Goal: Contribute content

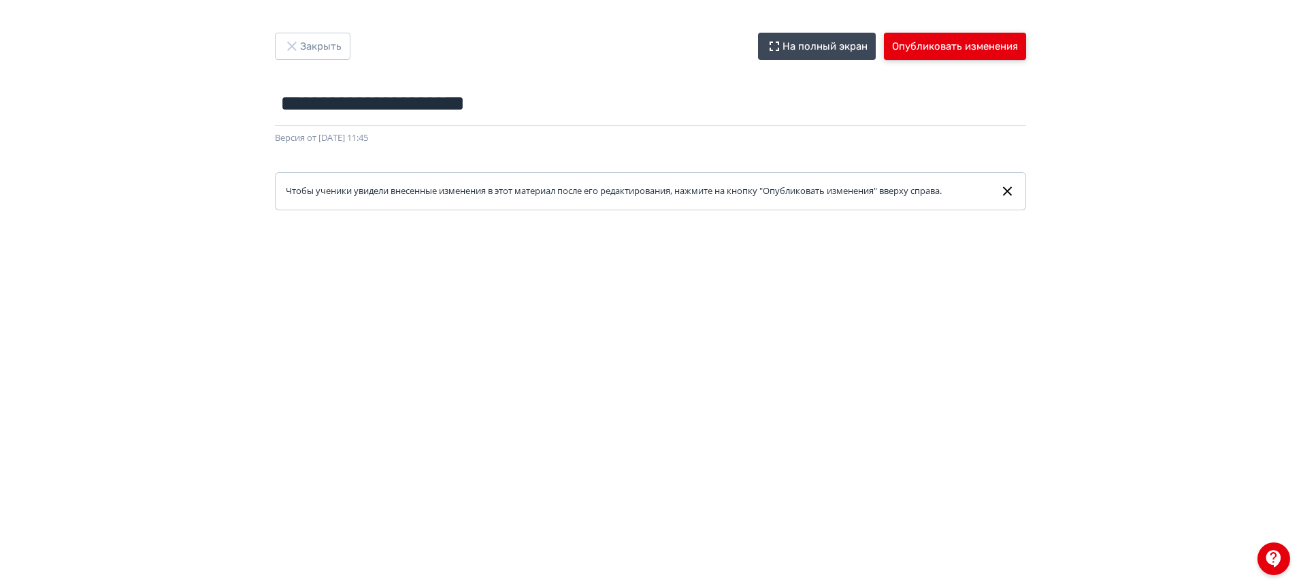
click at [983, 48] on button "Опубликовать изменения" at bounding box center [955, 46] width 142 height 27
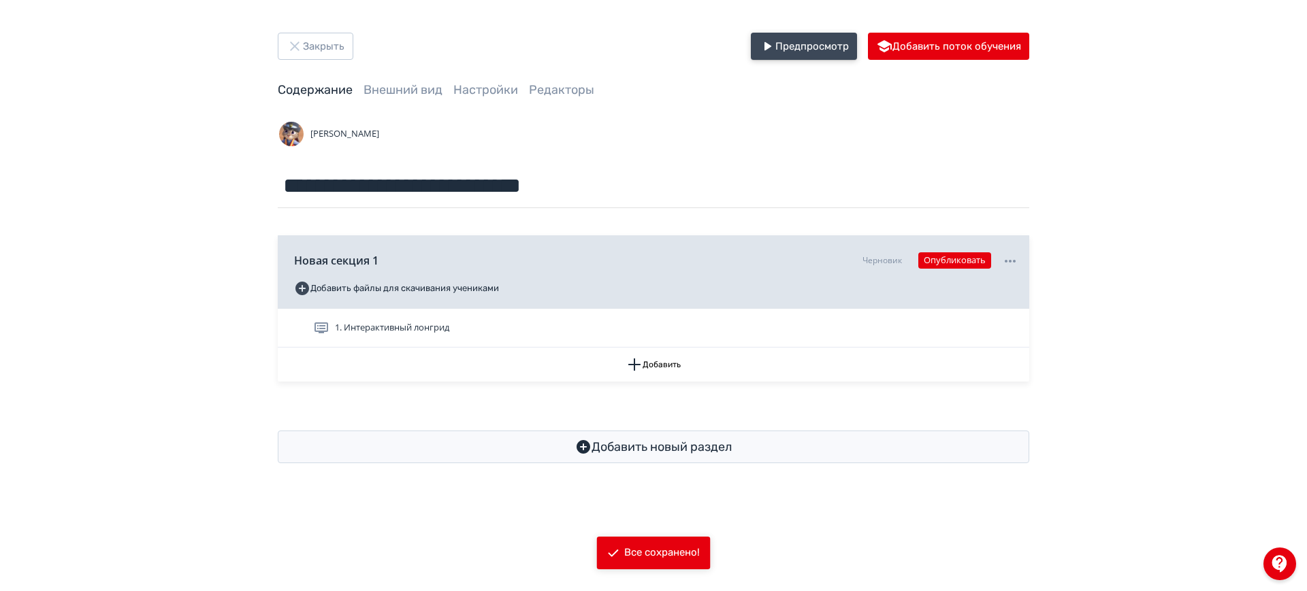
click at [818, 51] on button "Предпросмотр" at bounding box center [804, 46] width 106 height 27
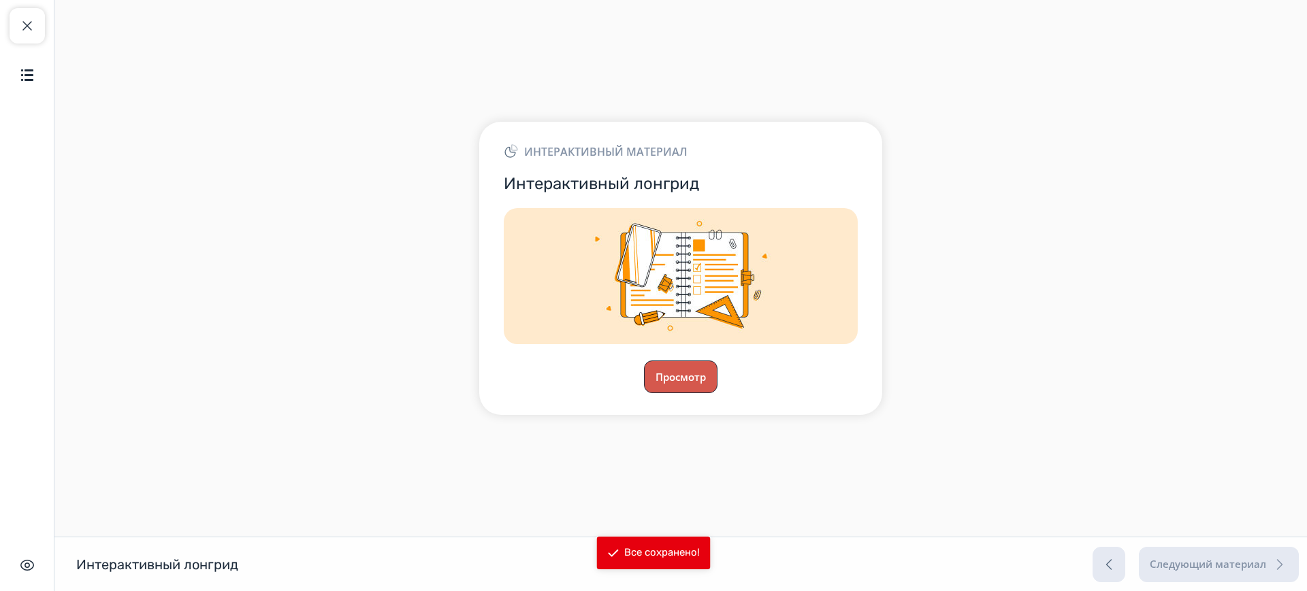
click at [659, 385] on button "Просмотр" at bounding box center [681, 377] width 74 height 33
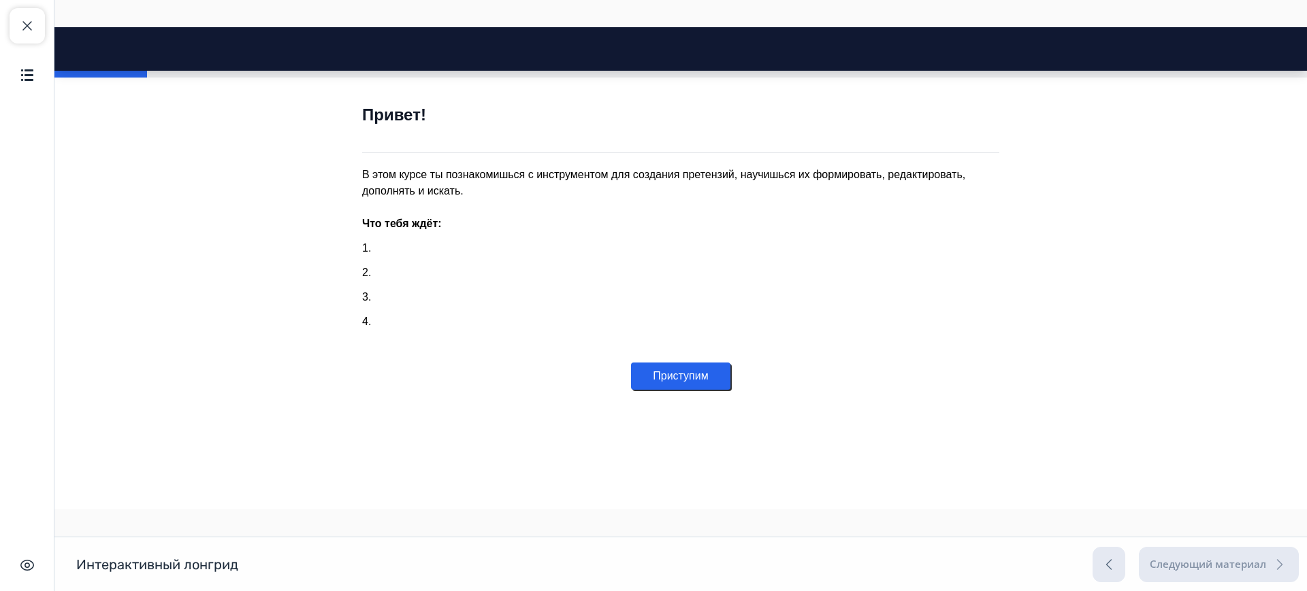
click at [653, 369] on button "Приступим" at bounding box center [680, 376] width 99 height 27
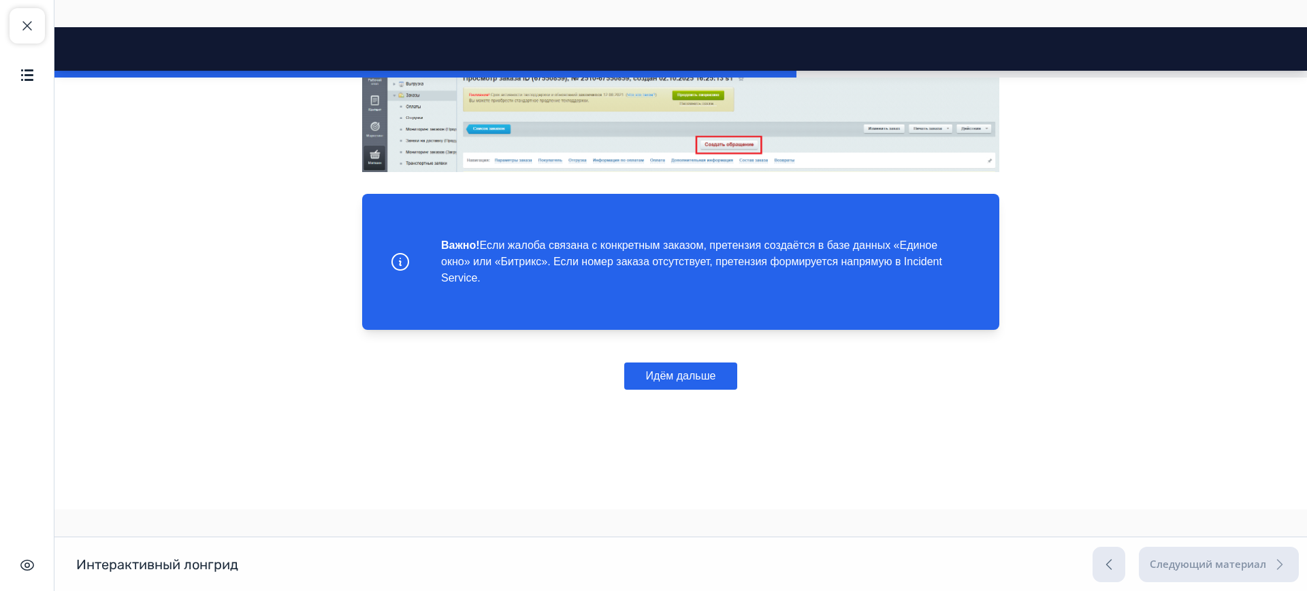
click at [645, 371] on button "Идём дальше" at bounding box center [681, 376] width 114 height 27
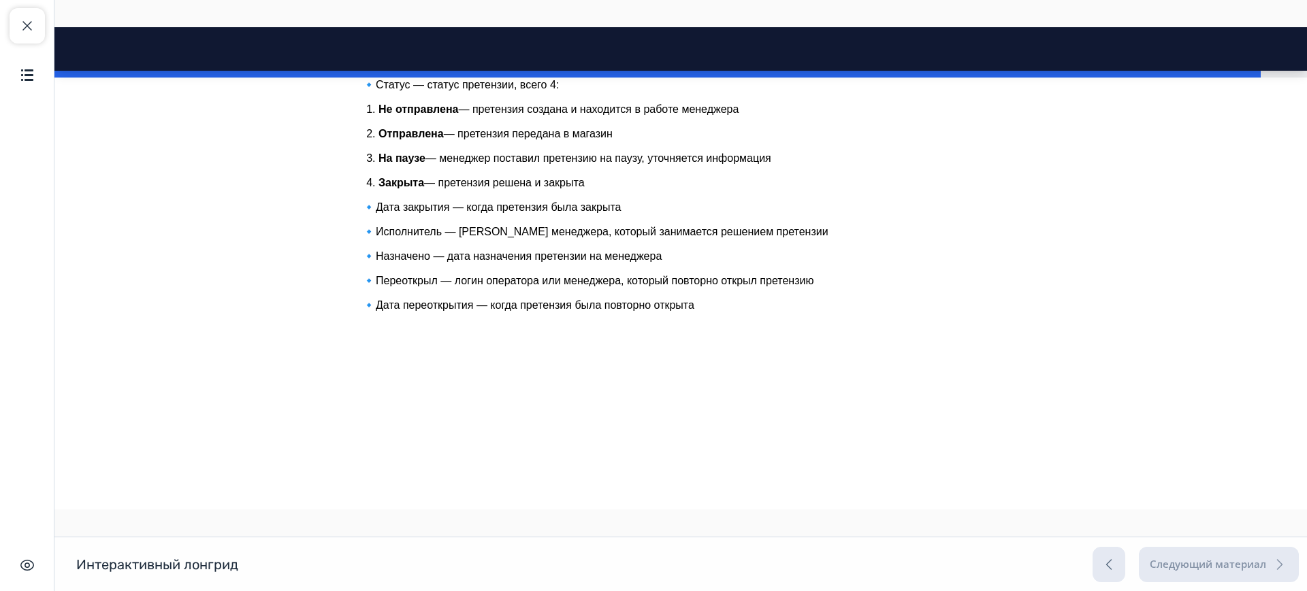
scroll to position [4279, 0]
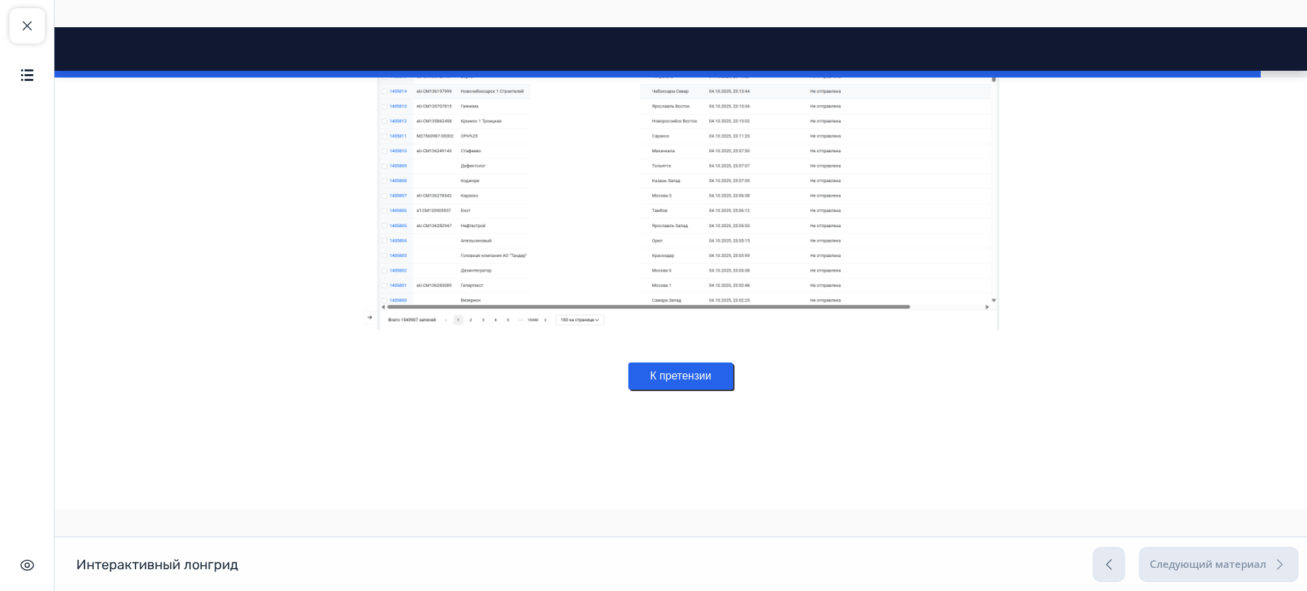
click at [676, 376] on button "К претензии" at bounding box center [680, 376] width 105 height 27
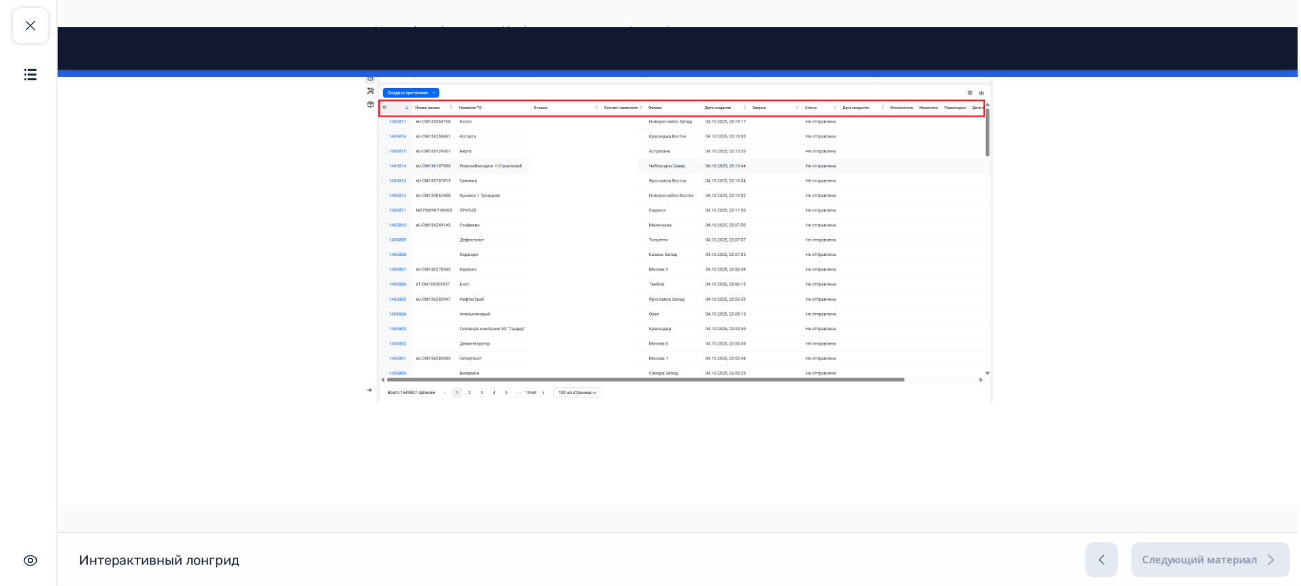
scroll to position [4204, 0]
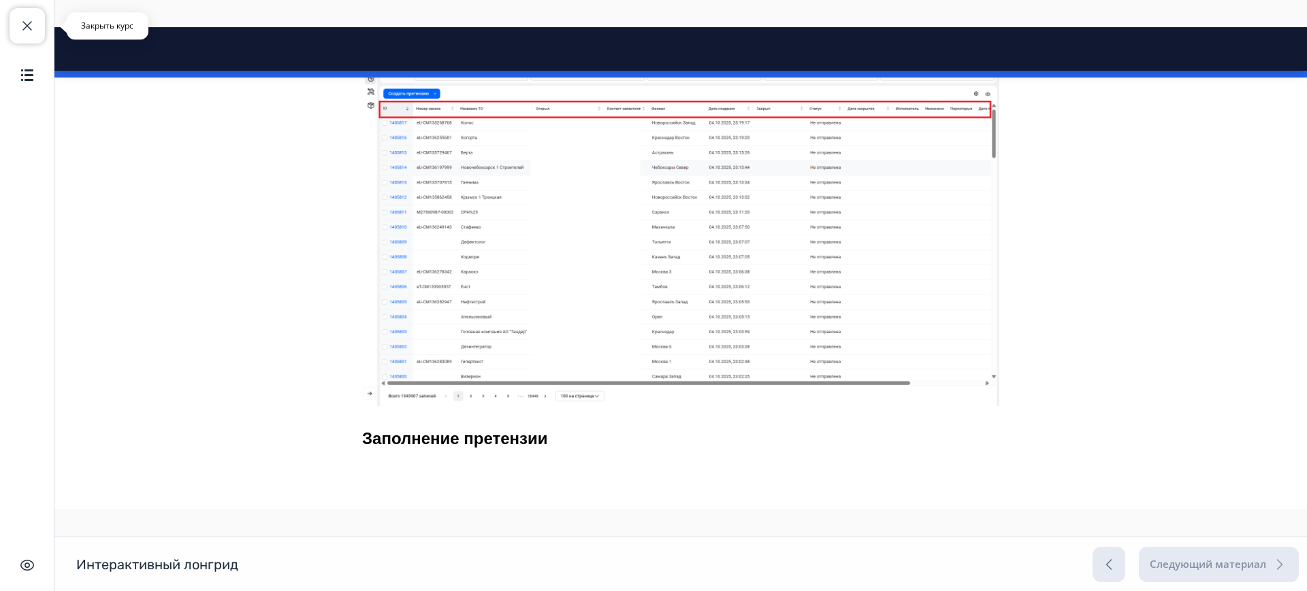
click at [25, 16] on button "Закрыть курс" at bounding box center [27, 25] width 35 height 35
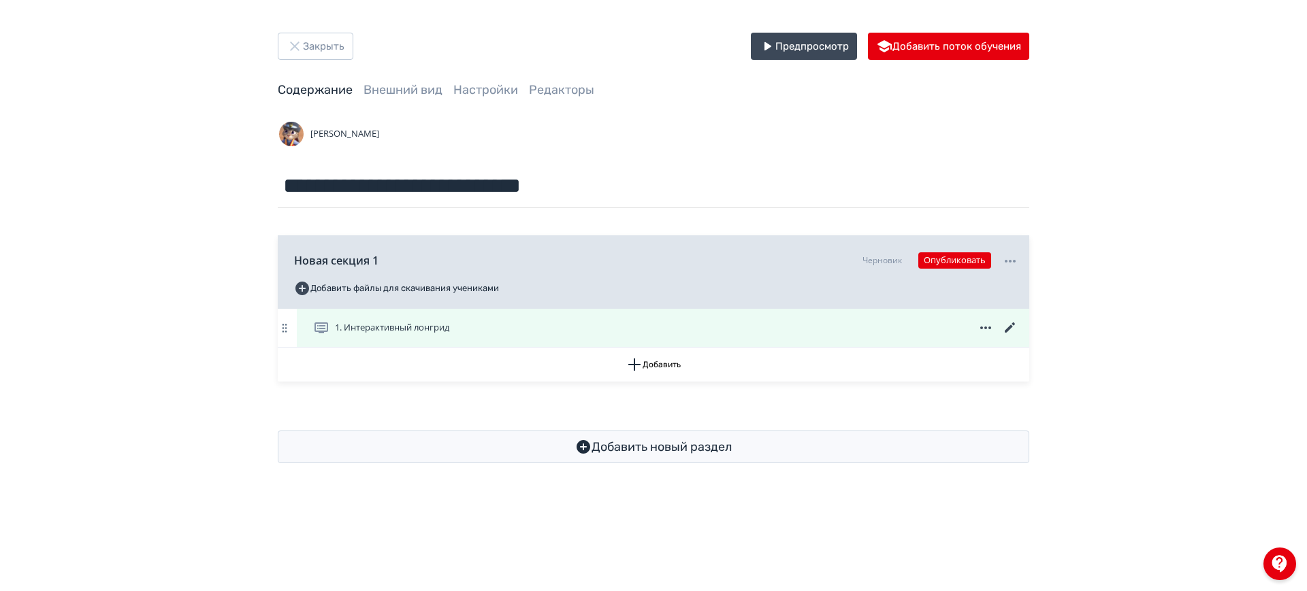
click at [1010, 330] on icon at bounding box center [1010, 328] width 16 height 16
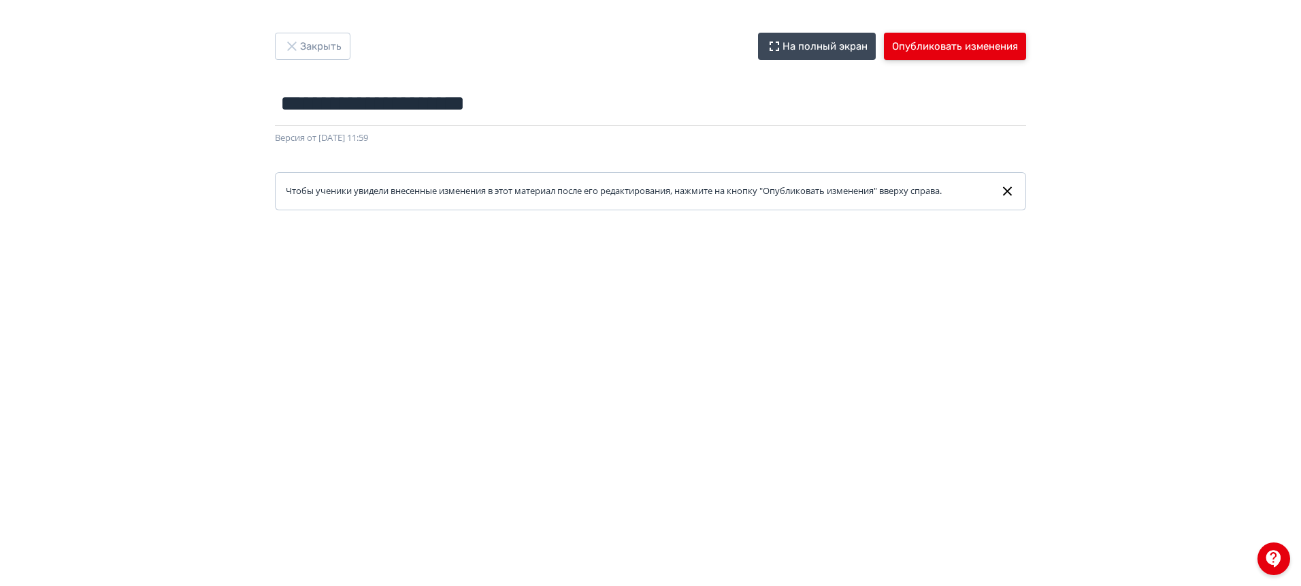
click at [944, 46] on button "Опубликовать изменения" at bounding box center [955, 46] width 142 height 27
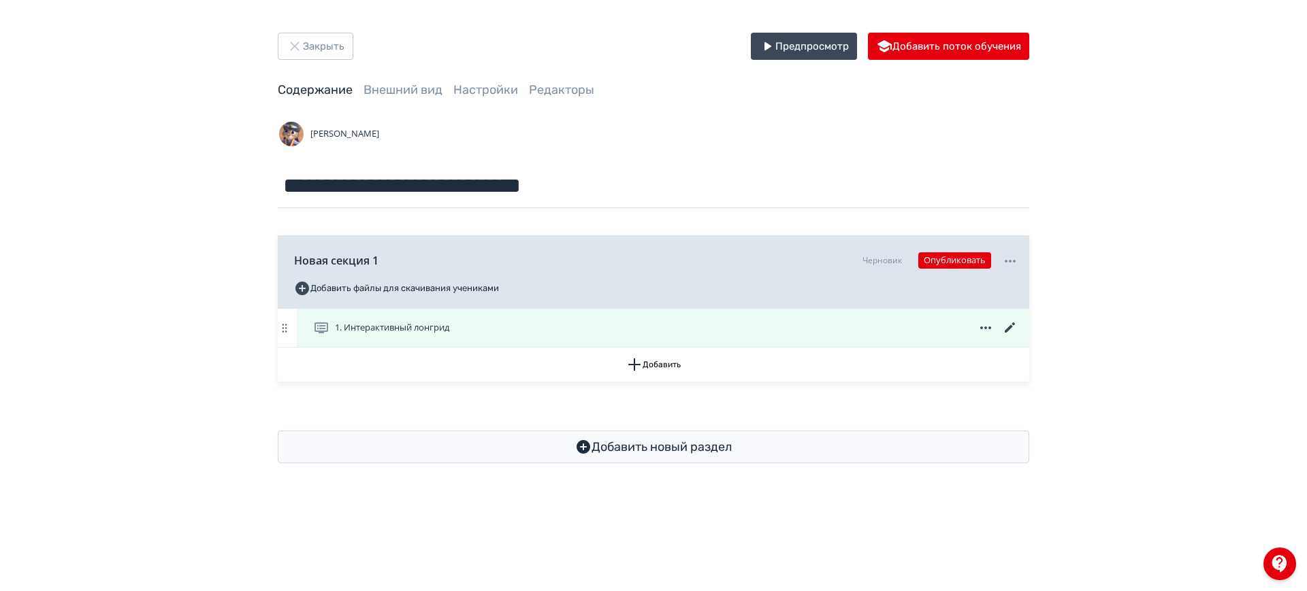
click at [1007, 330] on icon at bounding box center [1010, 328] width 10 height 10
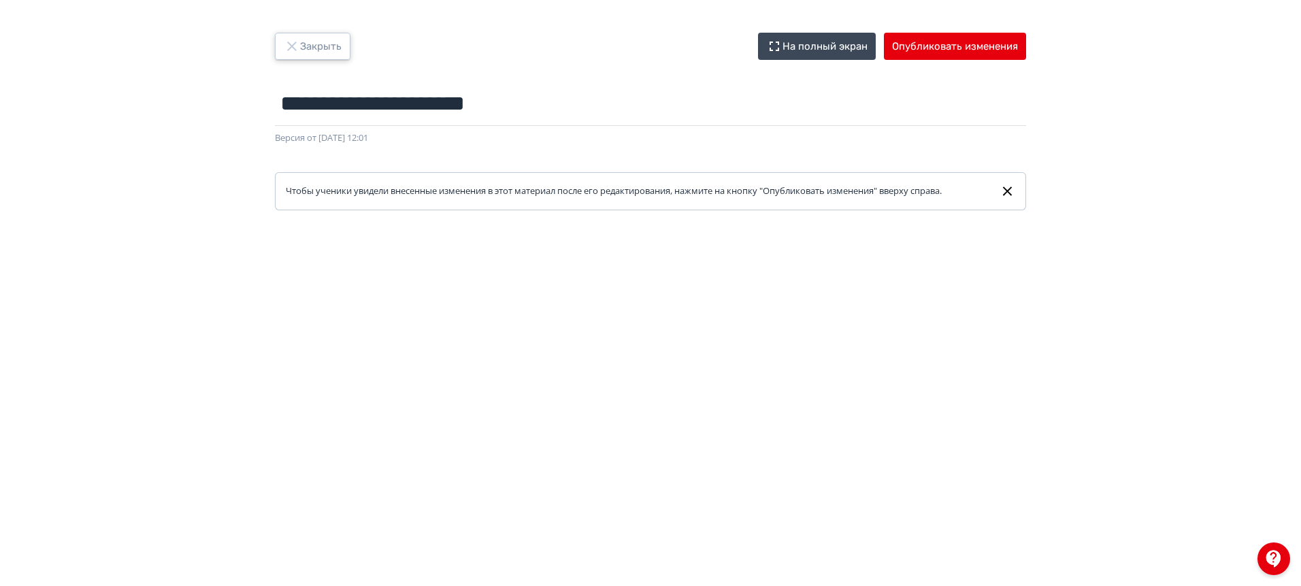
click at [325, 48] on button "Закрыть" at bounding box center [313, 46] width 76 height 27
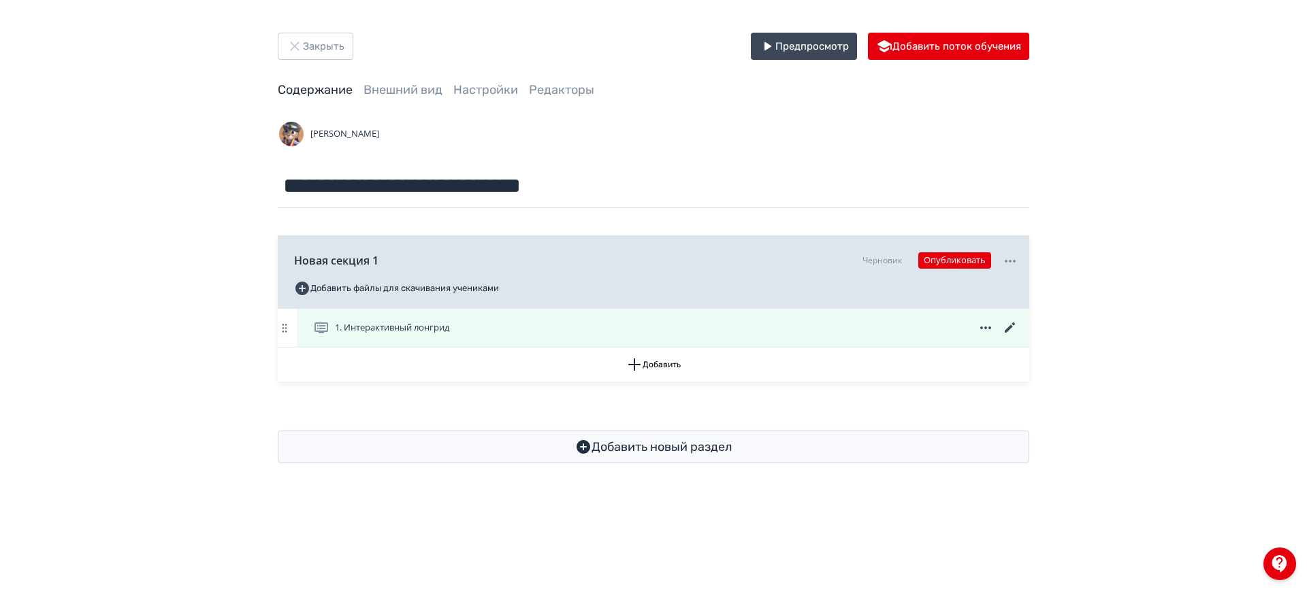
click at [1010, 326] on icon at bounding box center [1010, 328] width 10 height 10
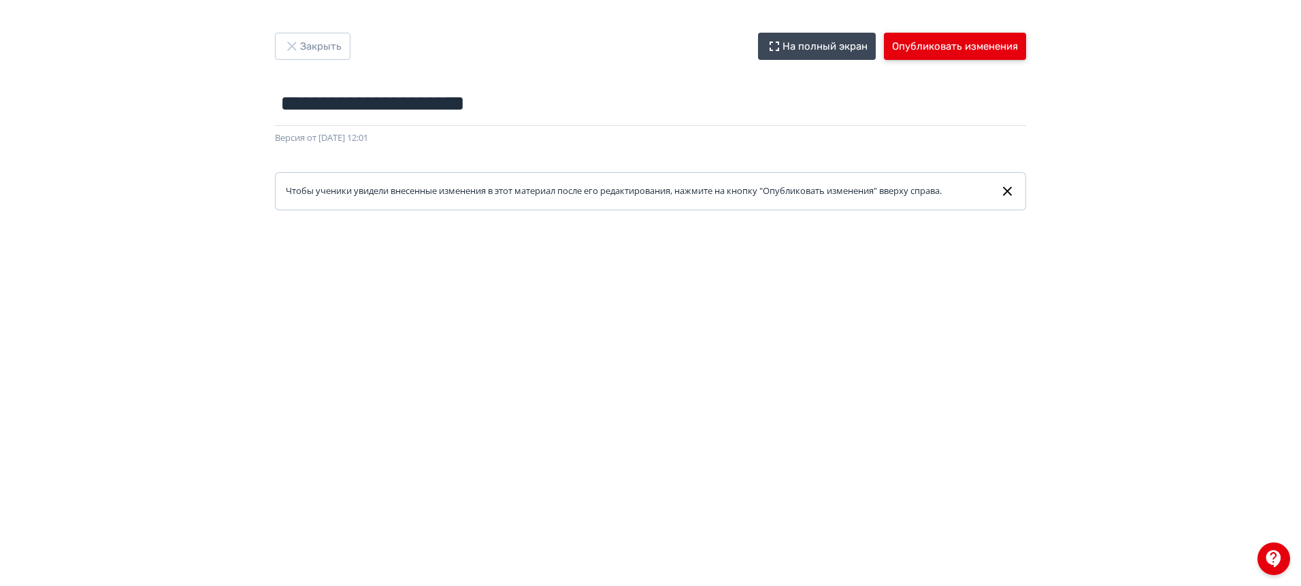
click at [935, 42] on button "Опубликовать изменения" at bounding box center [955, 46] width 142 height 27
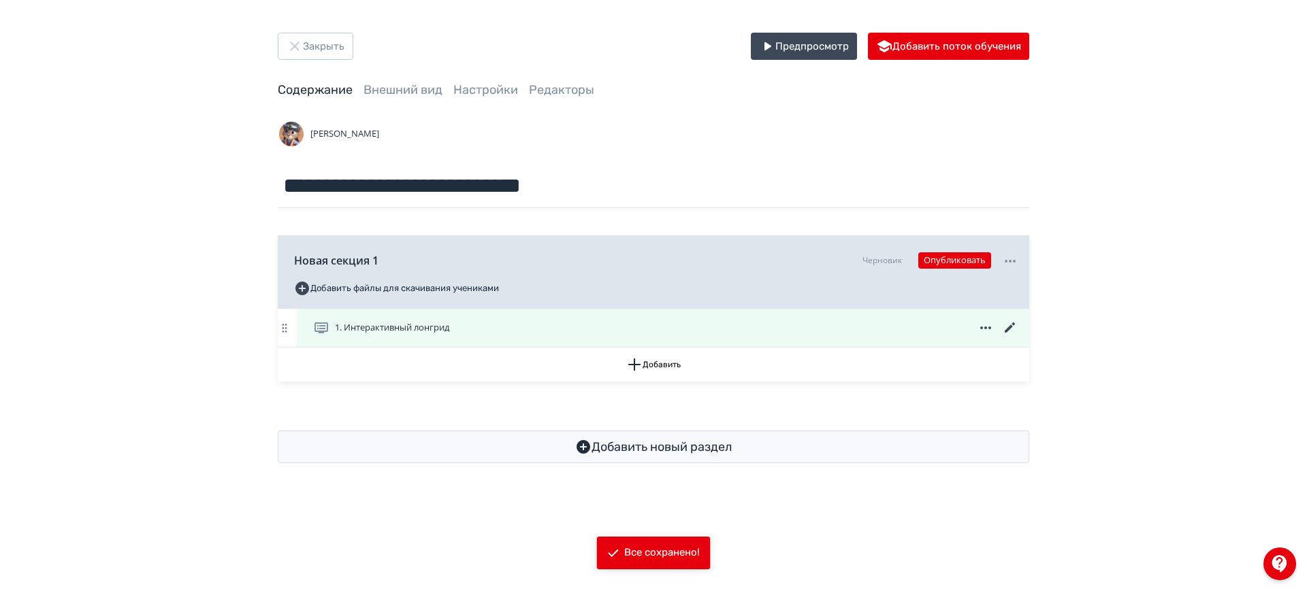
click at [1011, 328] on icon at bounding box center [1010, 328] width 16 height 16
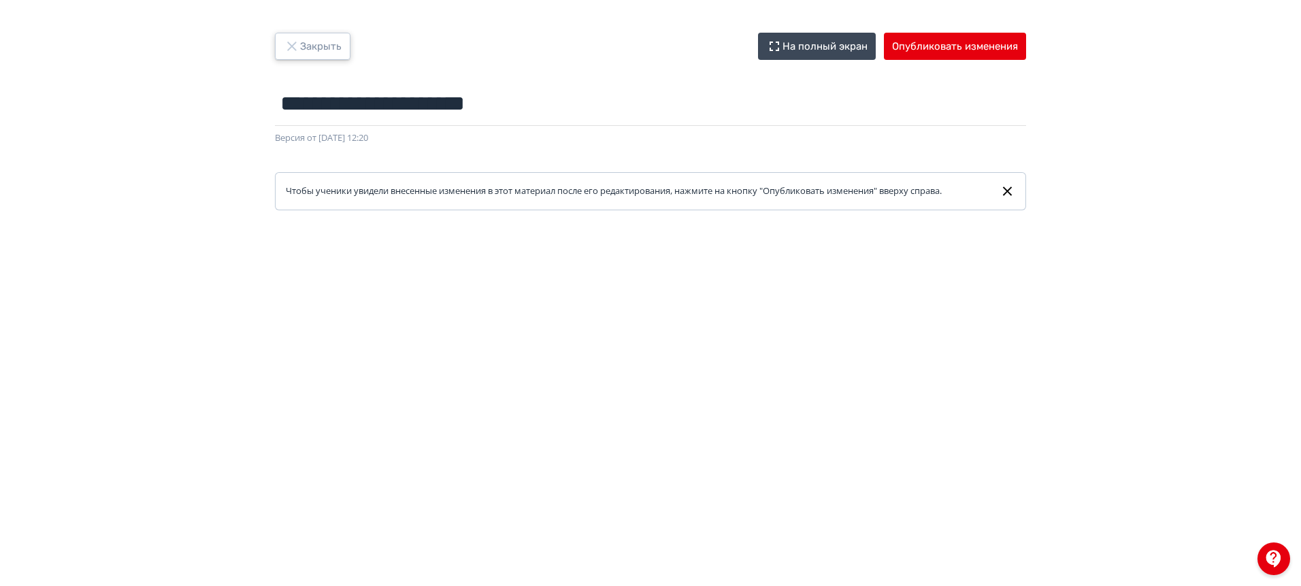
click at [313, 42] on button "Закрыть" at bounding box center [313, 46] width 76 height 27
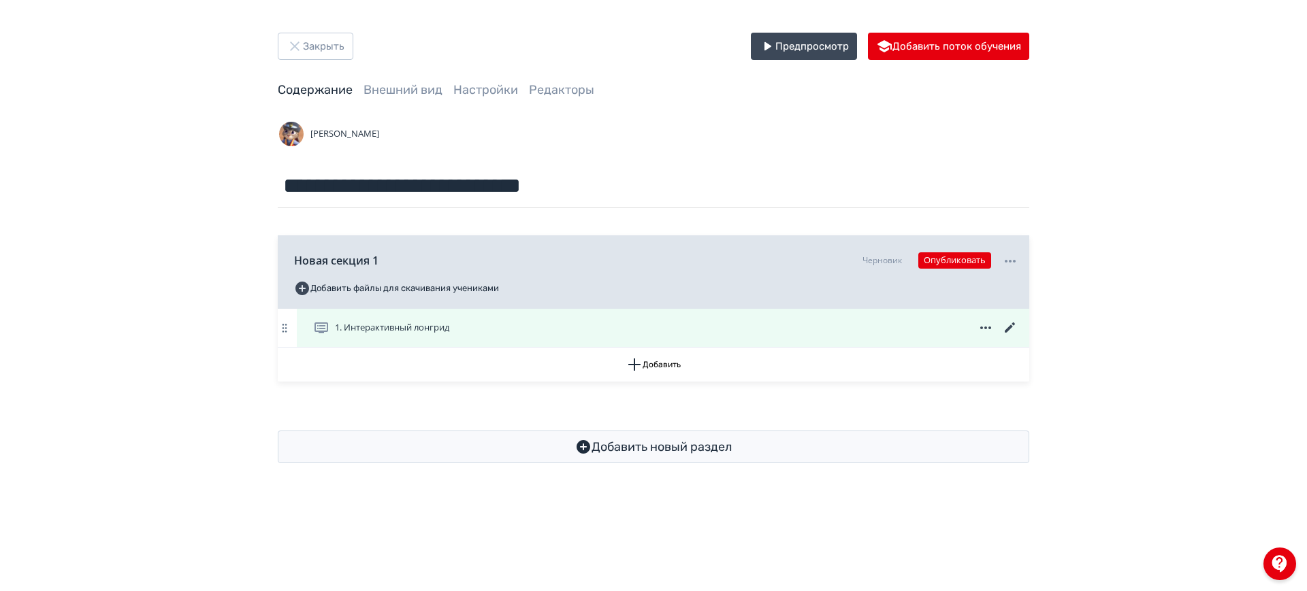
click at [1008, 324] on icon at bounding box center [1010, 328] width 16 height 16
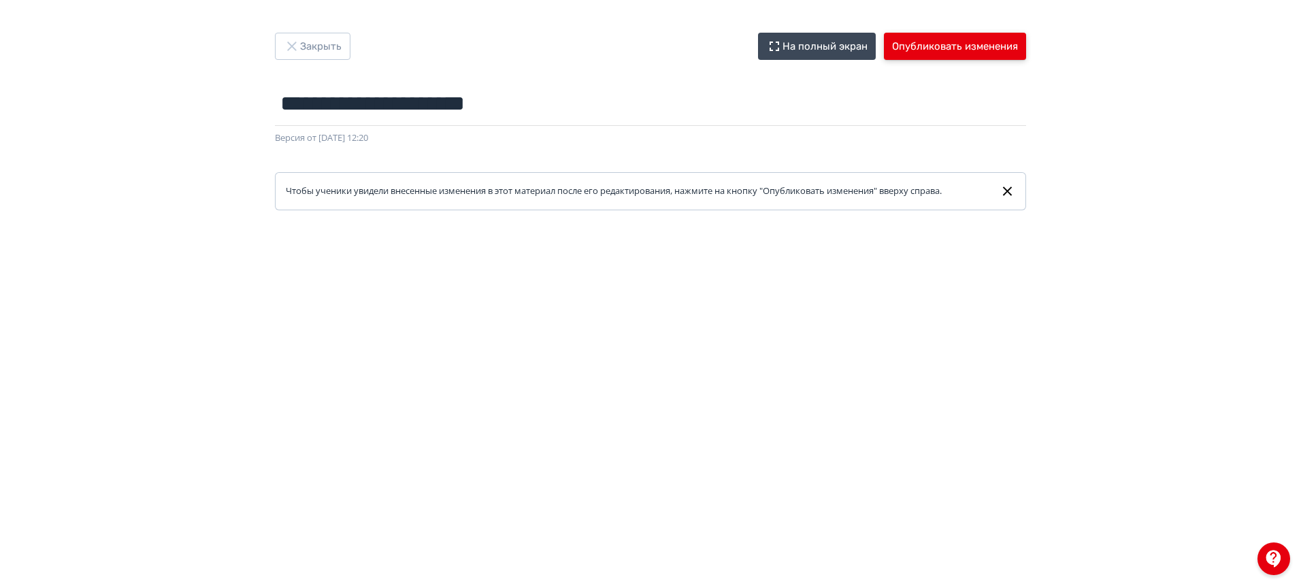
click at [963, 39] on button "Опубликовать изменения" at bounding box center [955, 46] width 142 height 27
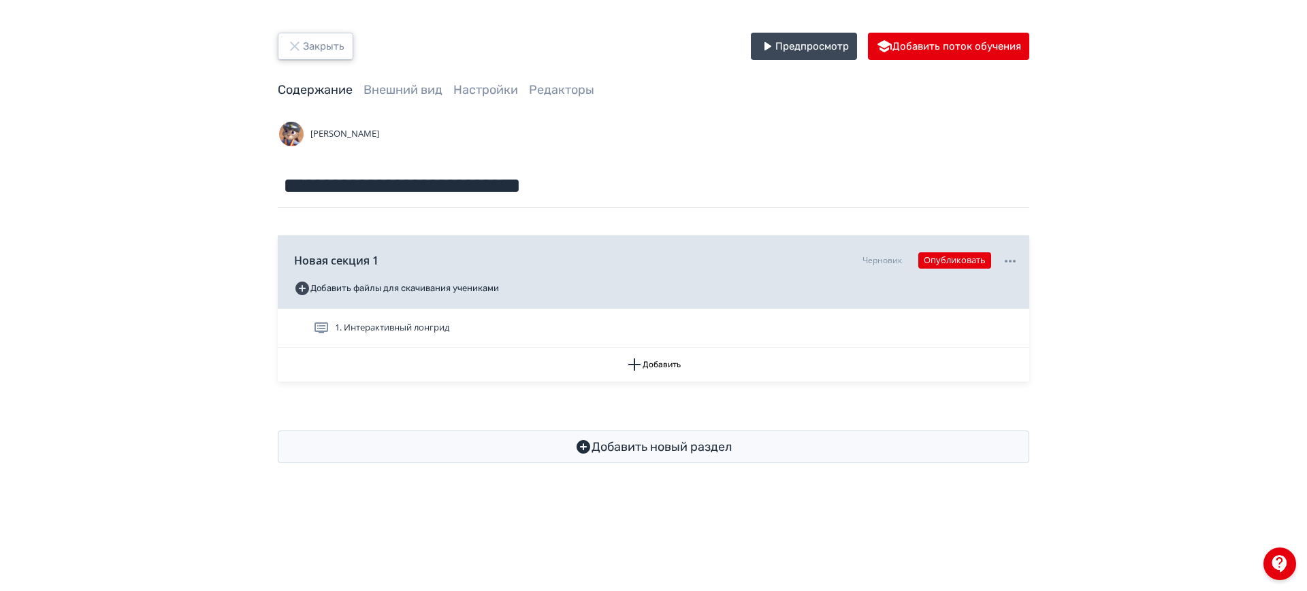
click at [336, 46] on button "Закрыть" at bounding box center [316, 46] width 76 height 27
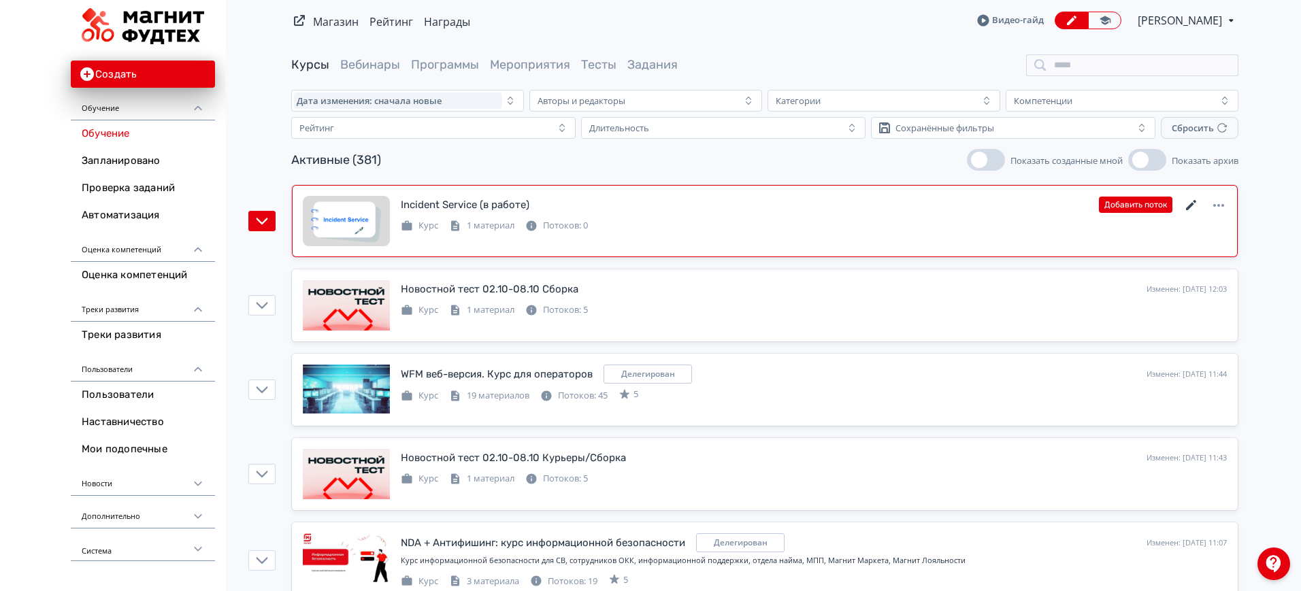
click at [1189, 205] on icon at bounding box center [1192, 205] width 16 height 16
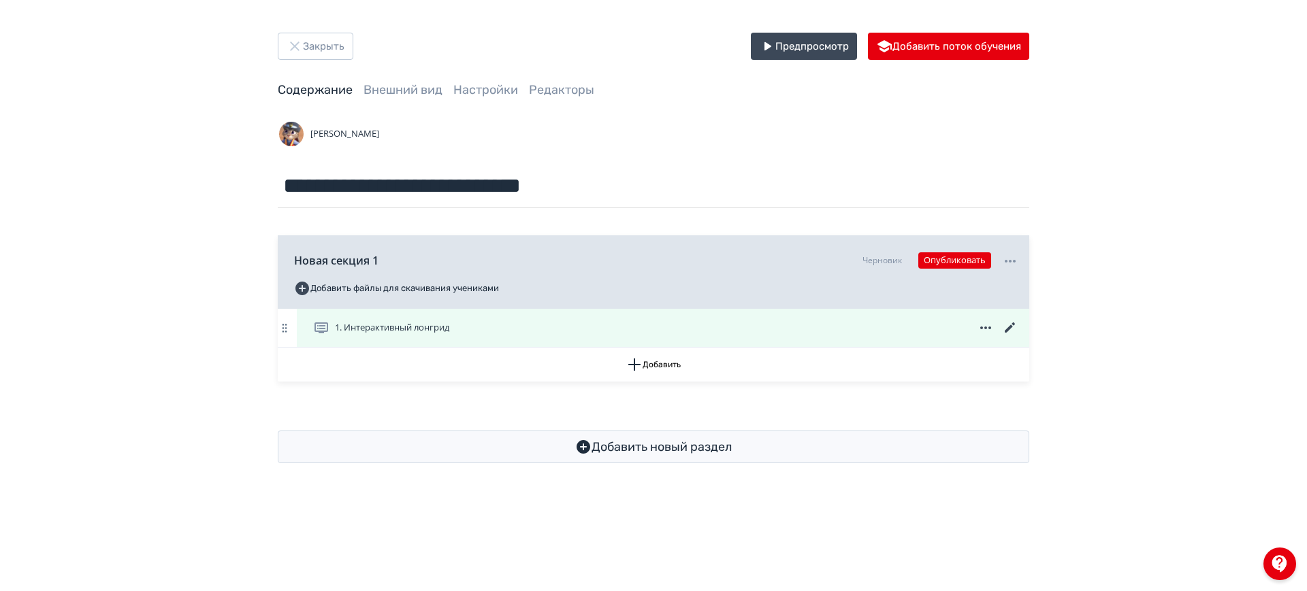
click at [1007, 328] on icon at bounding box center [1010, 328] width 10 height 10
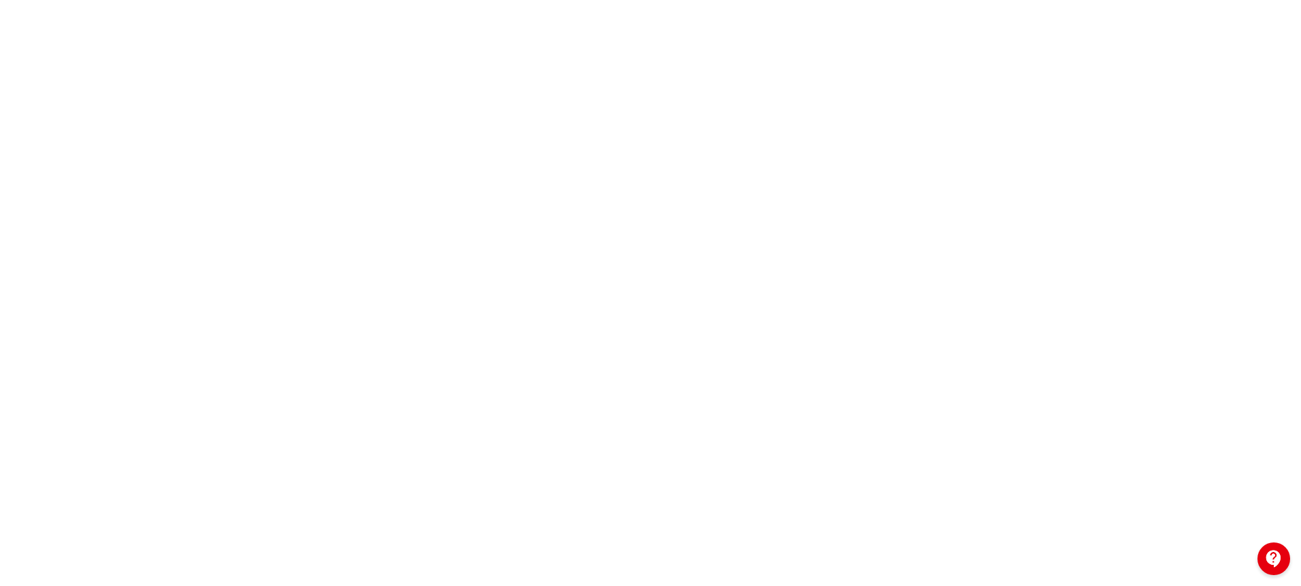
scroll to position [264, 0]
